Goal: Task Accomplishment & Management: Manage account settings

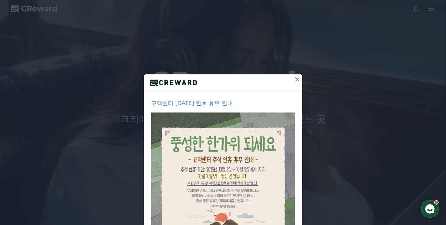
click at [298, 78] on icon at bounding box center [297, 79] width 7 height 7
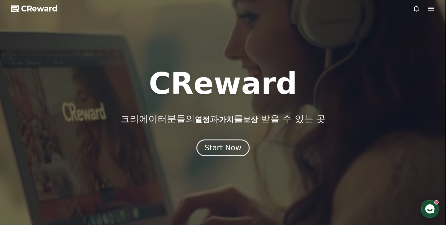
click at [431, 10] on icon at bounding box center [431, 8] width 7 height 7
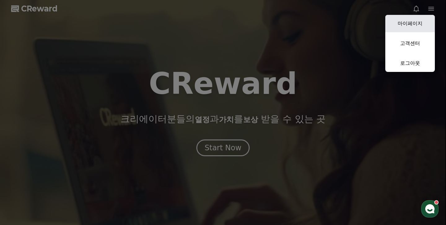
click at [411, 23] on link "마이페이지" at bounding box center [411, 23] width 50 height 17
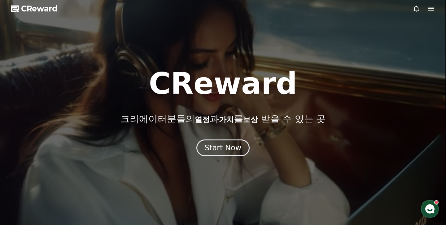
select select "**********"
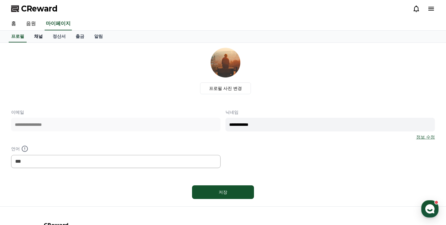
click at [37, 37] on link "채널" at bounding box center [38, 37] width 19 height 12
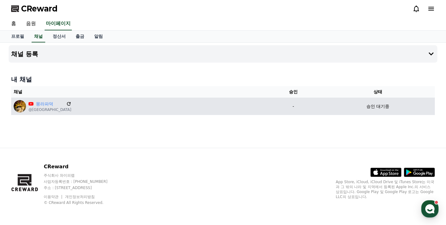
click at [66, 102] on icon at bounding box center [69, 104] width 6 height 6
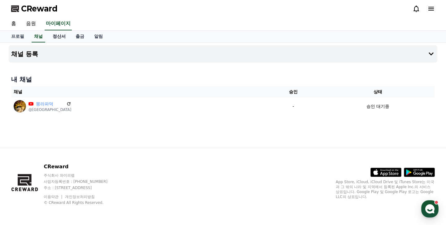
click at [53, 39] on link "정산서" at bounding box center [59, 37] width 23 height 12
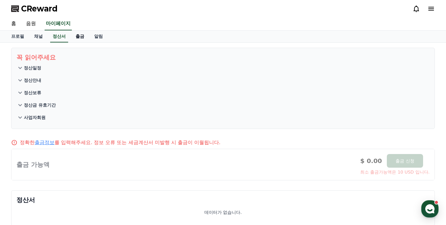
click at [80, 36] on link "출금" at bounding box center [80, 37] width 19 height 12
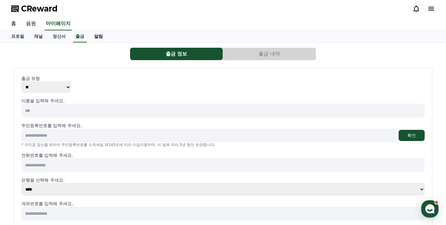
click at [90, 38] on link "알림" at bounding box center [98, 37] width 19 height 12
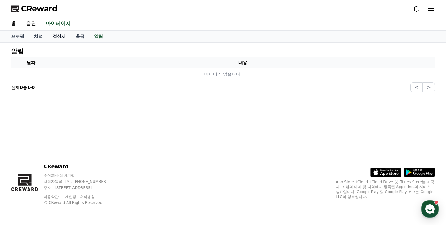
click at [65, 35] on link "정산서" at bounding box center [59, 37] width 23 height 12
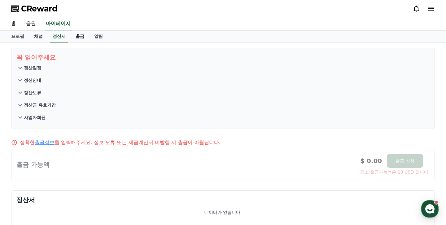
click at [73, 36] on link "출금" at bounding box center [80, 37] width 19 height 12
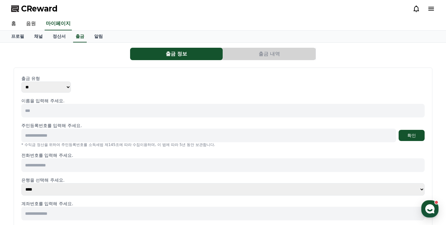
click at [75, 104] on input at bounding box center [223, 111] width 404 height 14
click at [48, 85] on select "** ***" at bounding box center [46, 87] width 50 height 11
click at [37, 35] on link "채널" at bounding box center [38, 37] width 19 height 12
